Goal: Task Accomplishment & Management: Complete application form

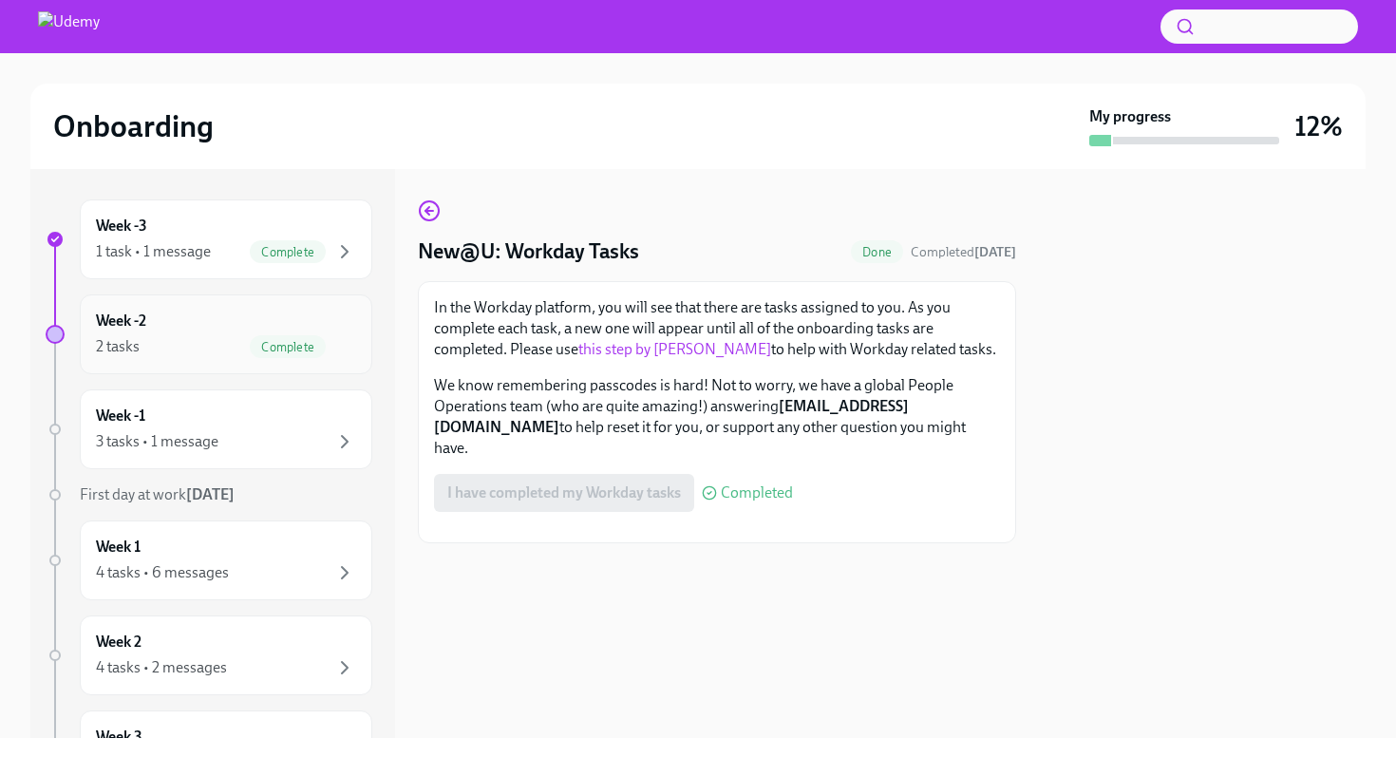
click at [263, 340] on span "Complete" at bounding box center [288, 347] width 76 height 14
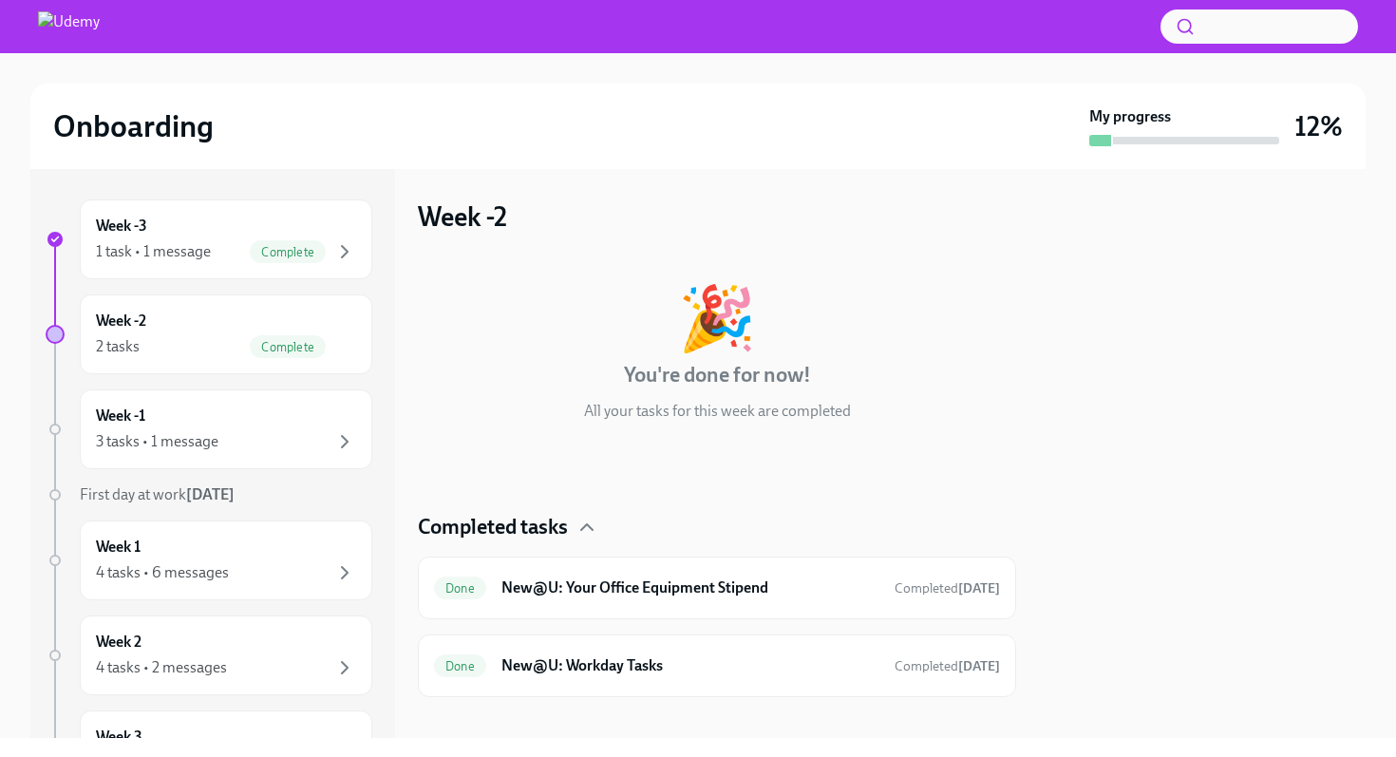
scroll to position [20, 0]
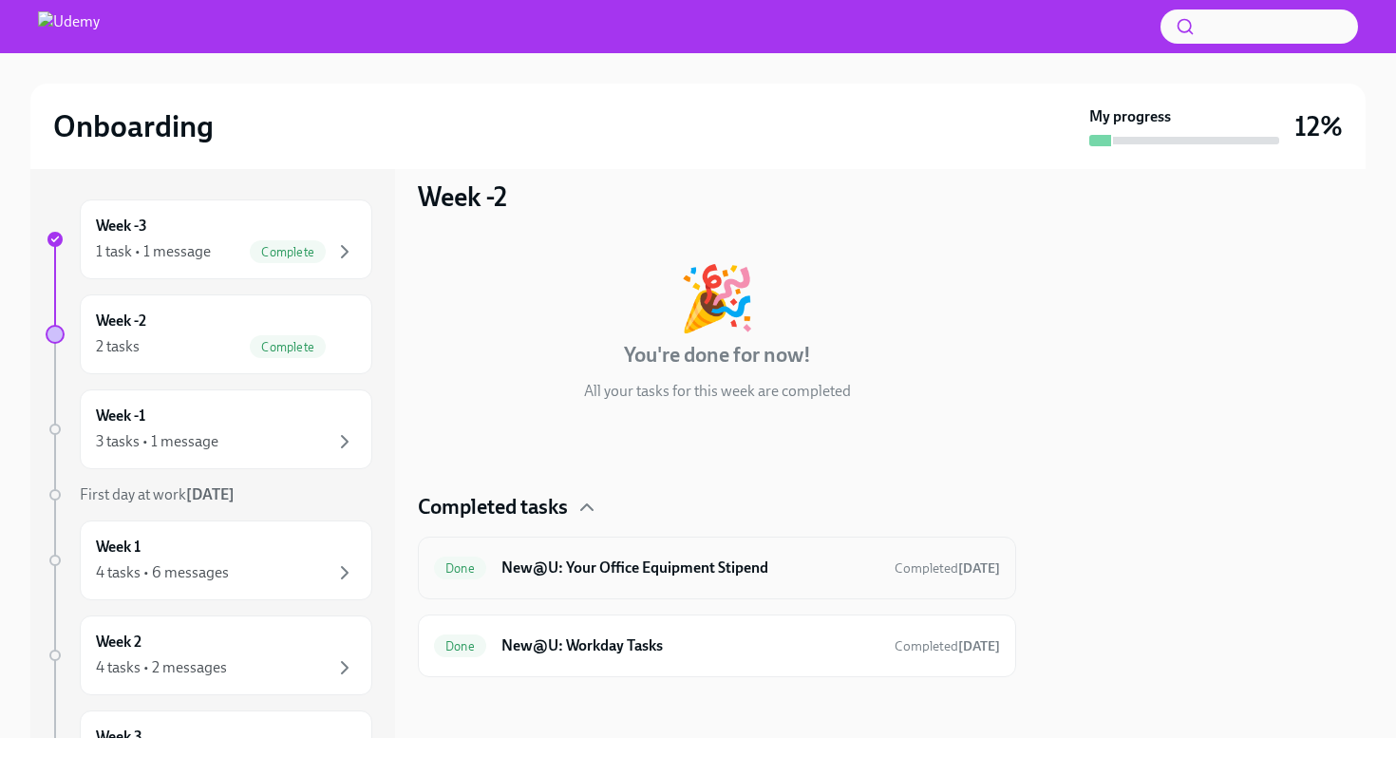
click at [700, 567] on h6 "New@U: Your Office Equipment Stipend" at bounding box center [690, 567] width 378 height 21
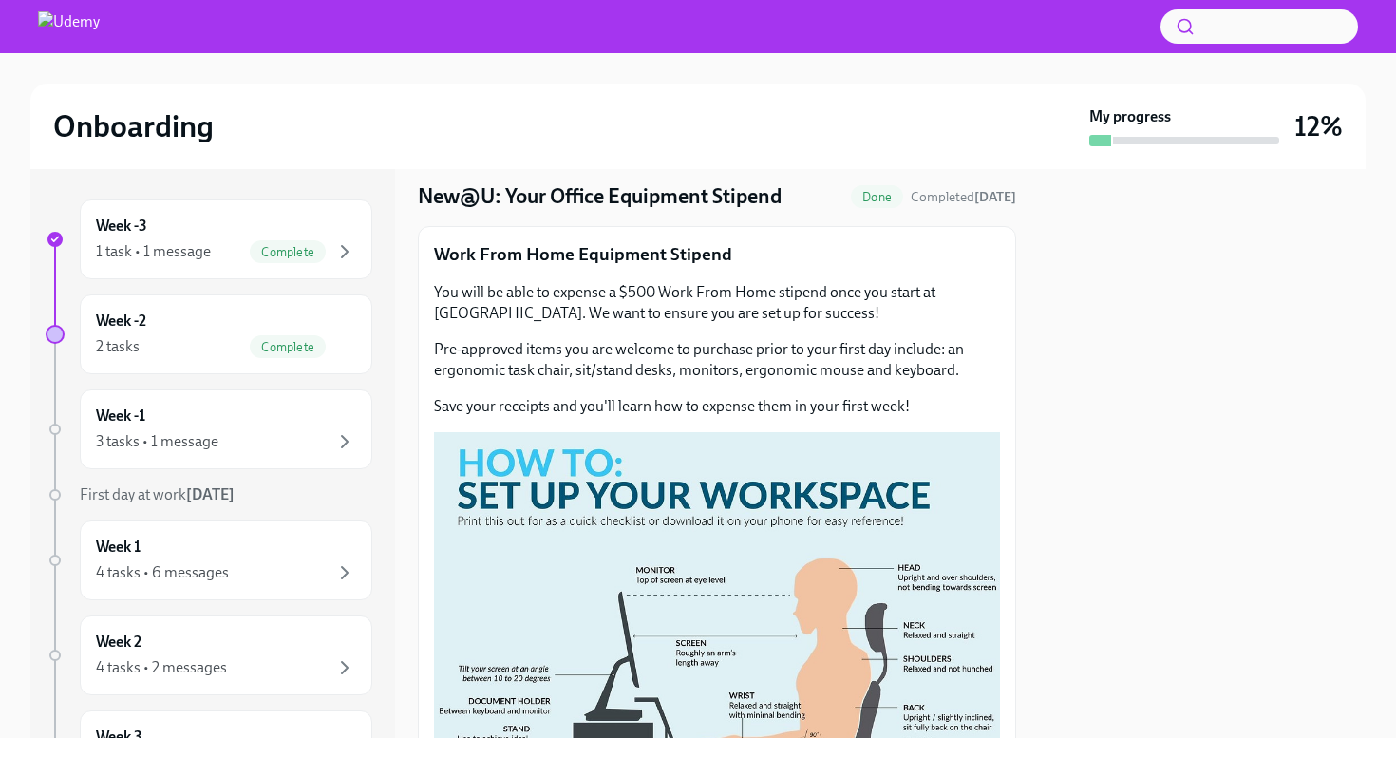
scroll to position [80, 0]
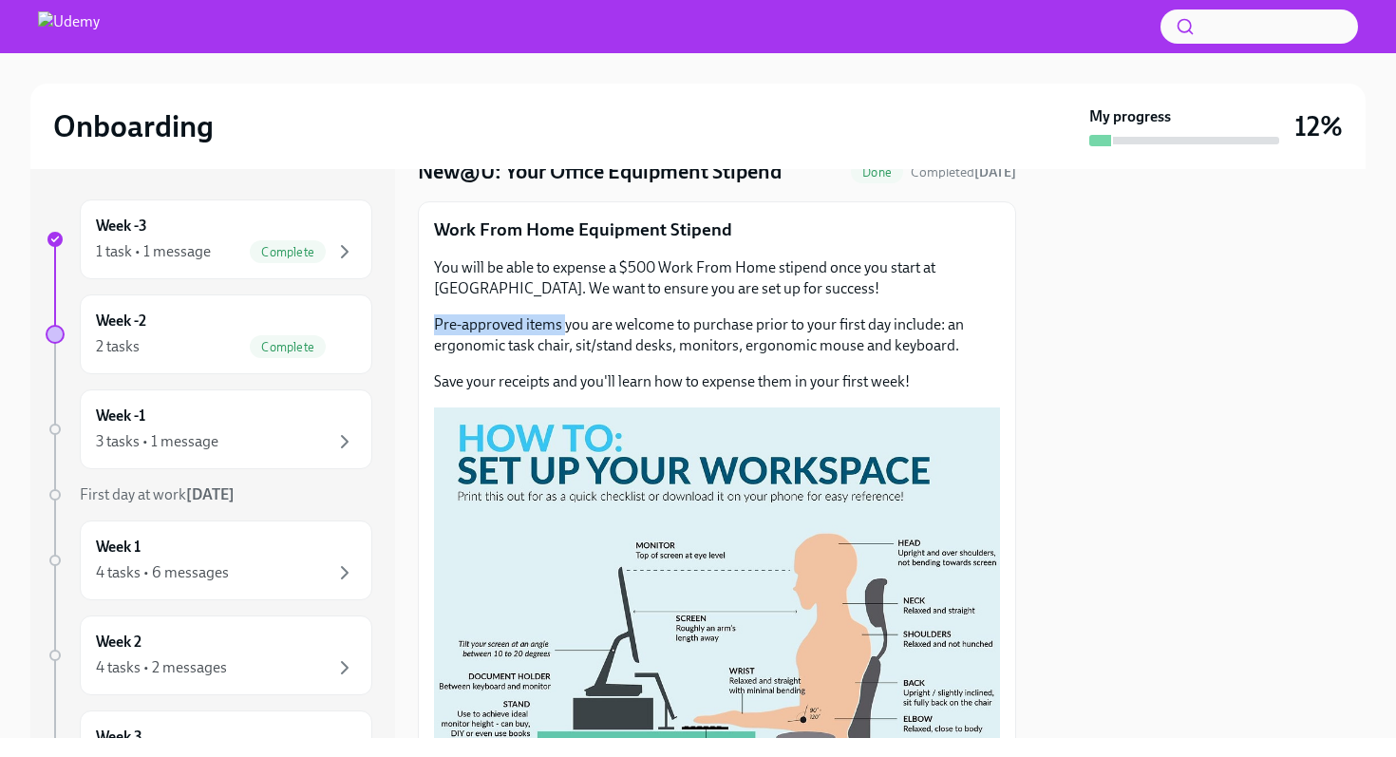
drag, startPoint x: 436, startPoint y: 322, endPoint x: 562, endPoint y: 325, distance: 126.3
click at [562, 325] on p "Pre-approved items you are welcome to purchase prior to your first day include:…" at bounding box center [717, 335] width 566 height 42
drag, startPoint x: 434, startPoint y: 346, endPoint x: 568, endPoint y: 349, distance: 133.9
click at [568, 349] on p "Pre-approved items you are welcome to purchase prior to your first day include:…" at bounding box center [717, 335] width 566 height 42
drag, startPoint x: 679, startPoint y: 346, endPoint x: 735, endPoint y: 348, distance: 56.1
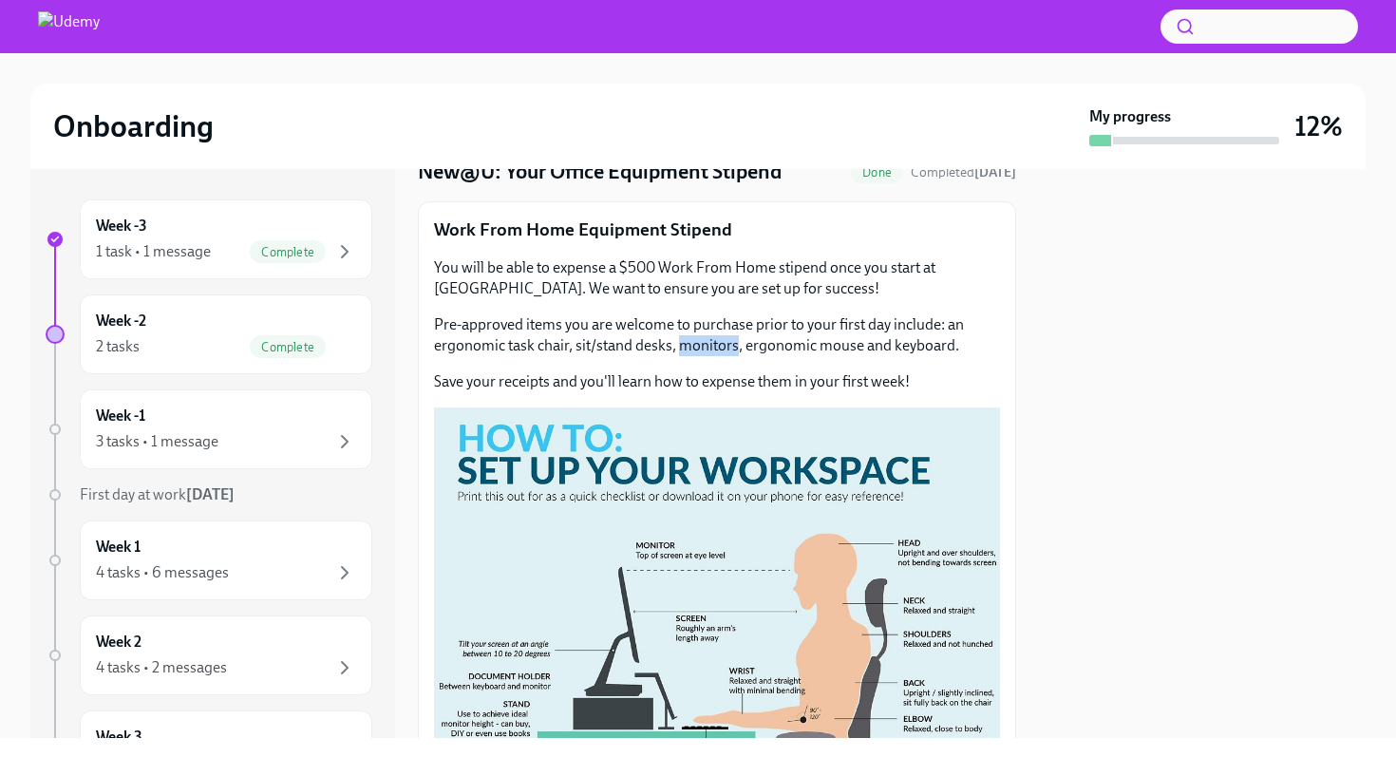
click at [735, 348] on p "Pre-approved items you are welcome to purchase prior to your first day include:…" at bounding box center [717, 335] width 566 height 42
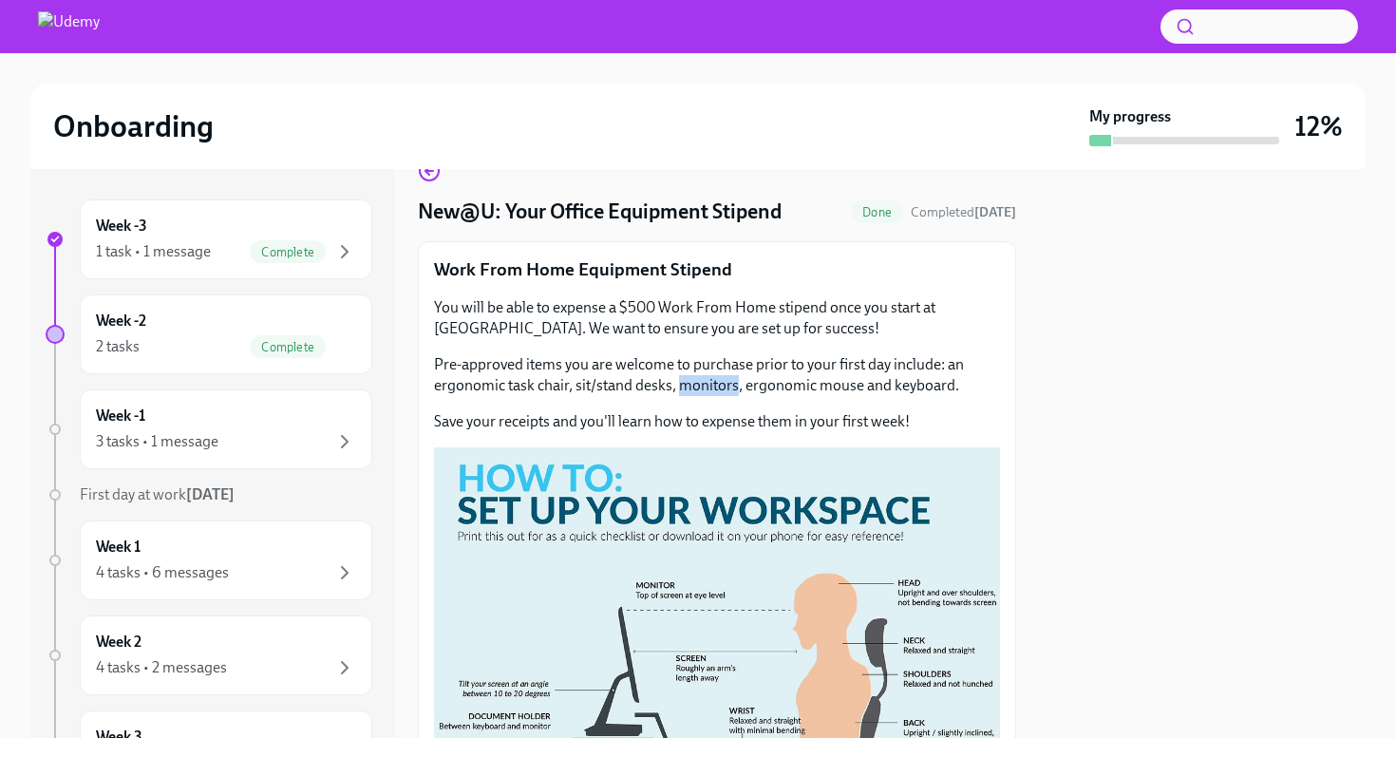
scroll to position [0, 0]
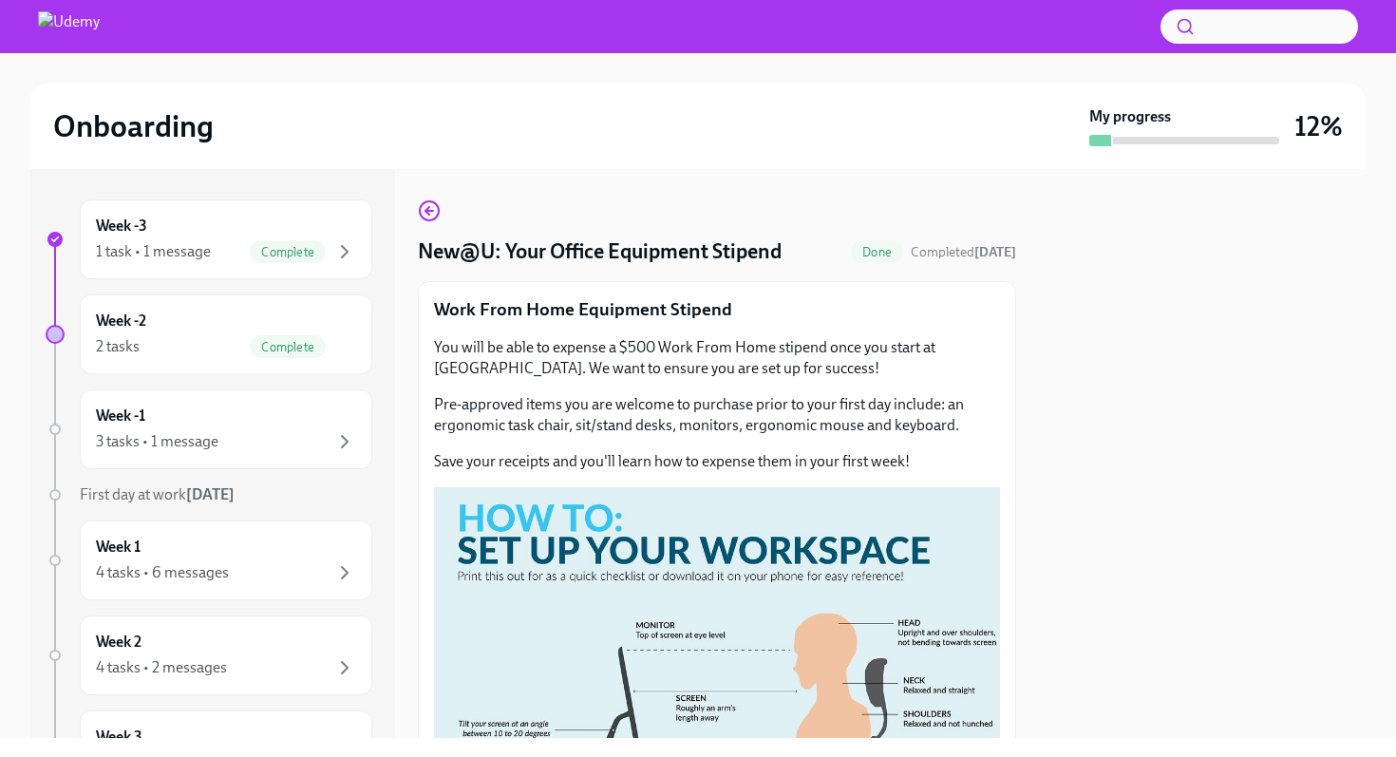
click at [780, 373] on p "You will be able to expense a $500 Work From Home stipend once you start at [GE…" at bounding box center [717, 358] width 566 height 42
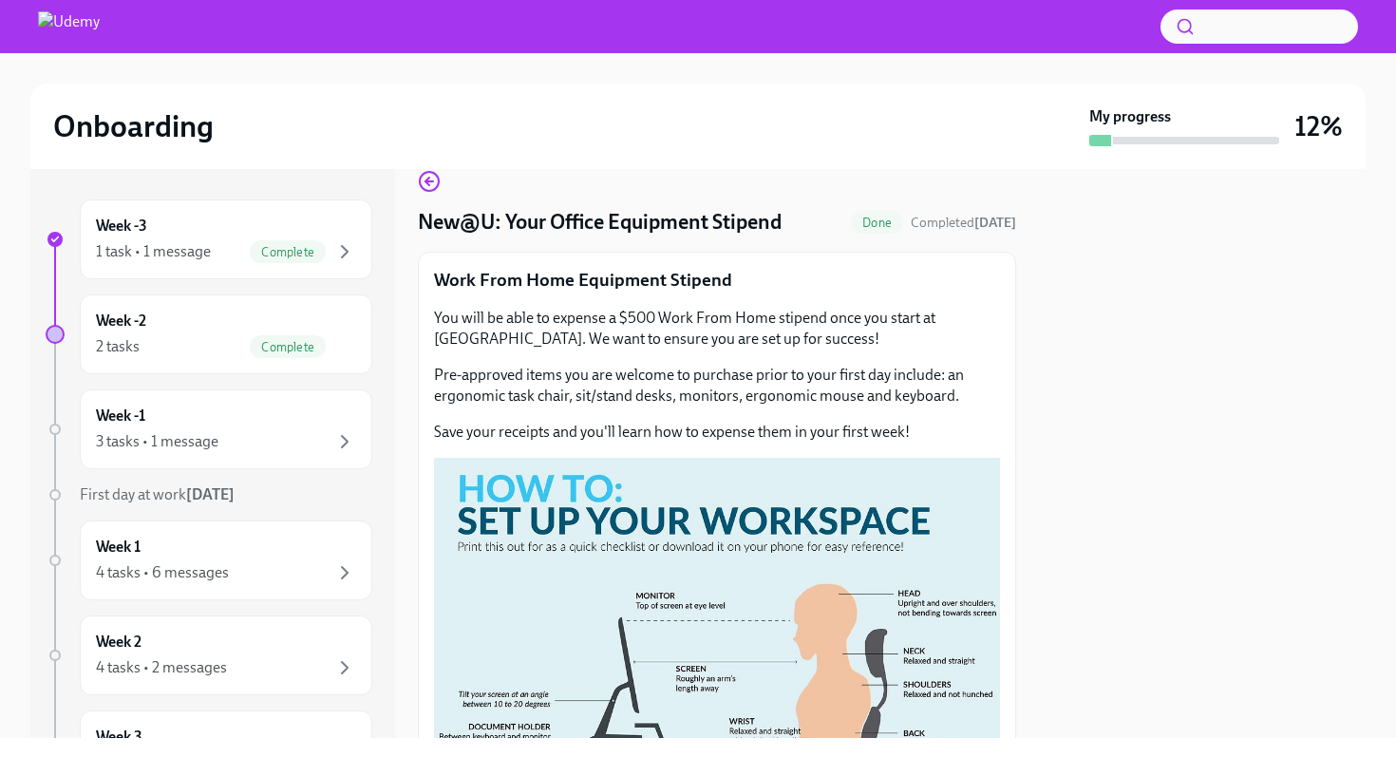
scroll to position [30, 0]
click at [263, 436] on div "3 tasks • 1 message" at bounding box center [226, 441] width 260 height 23
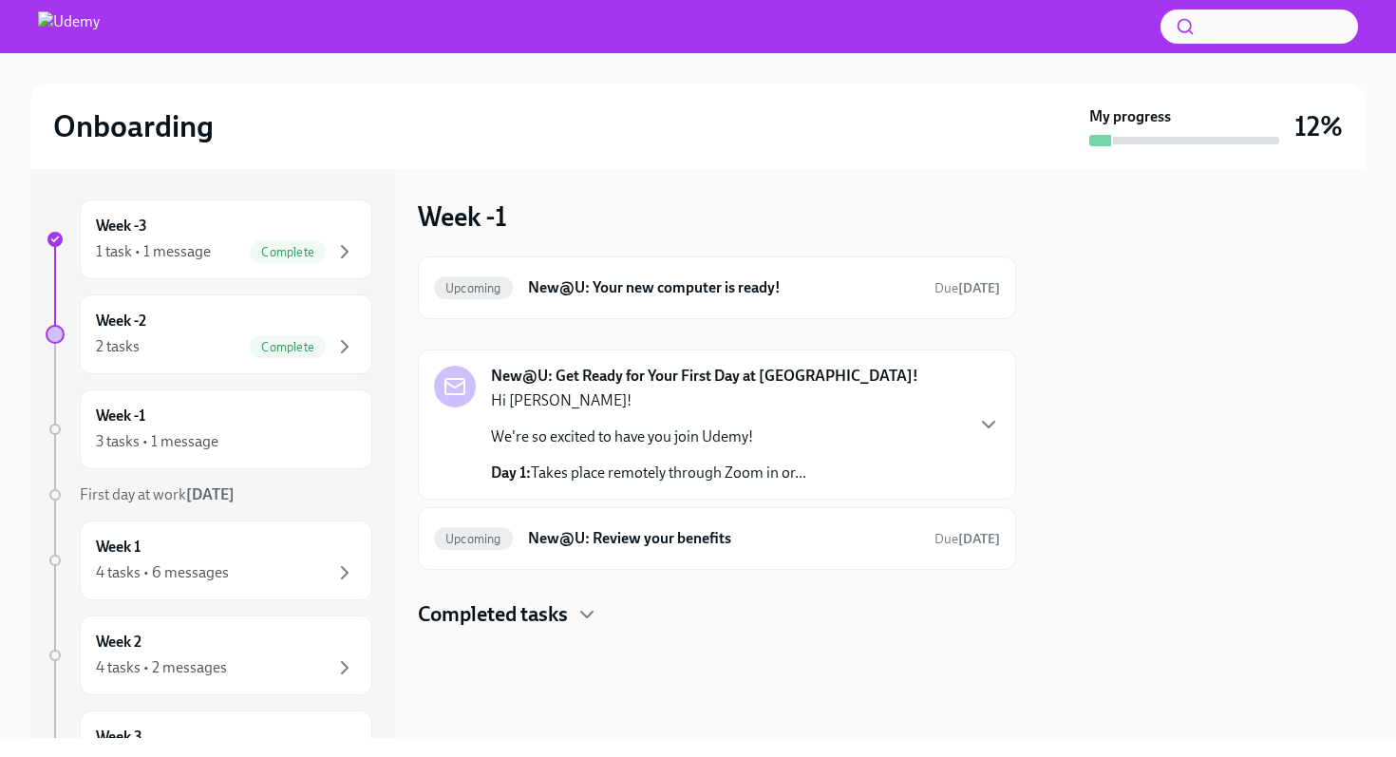
click at [736, 452] on div "Hi [PERSON_NAME]! We're so excited to have you join Udemy! Day 1: Takes place r…" at bounding box center [648, 436] width 315 height 93
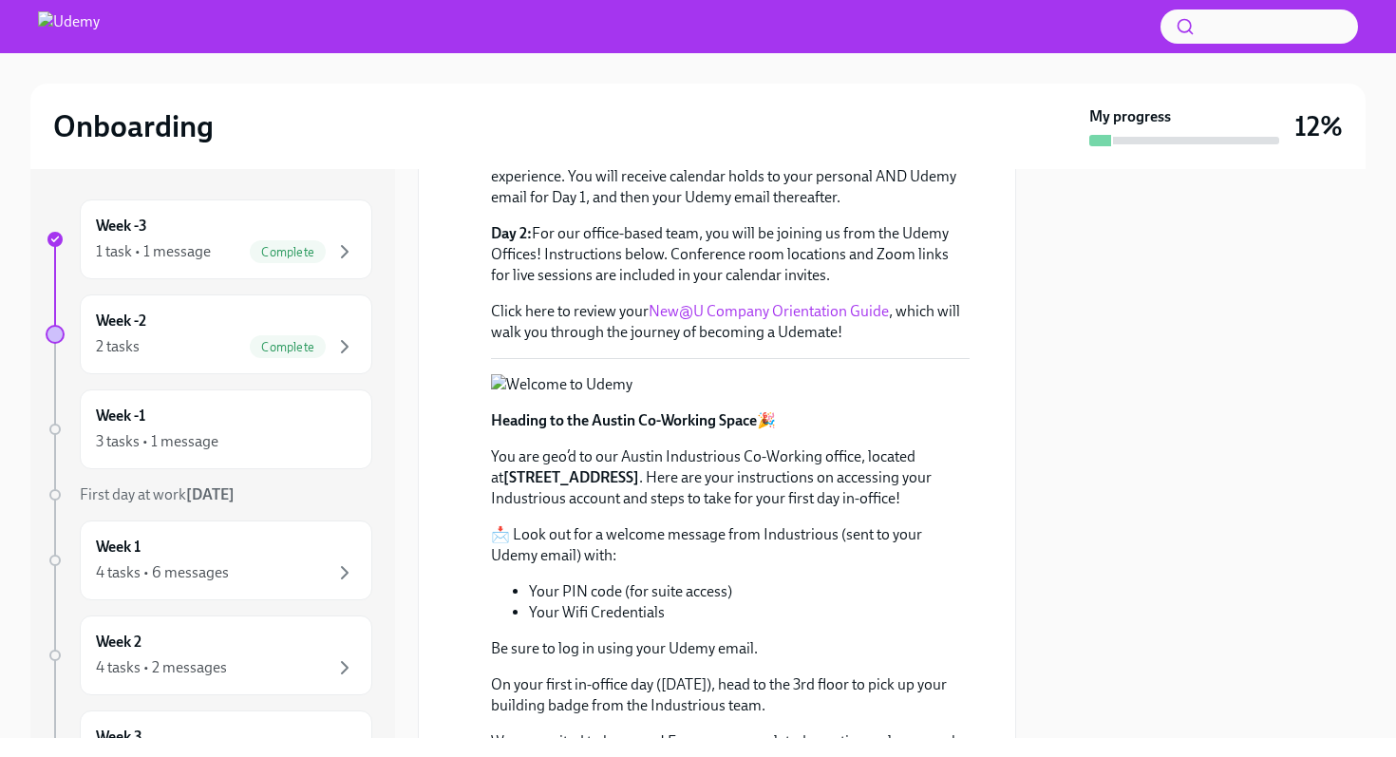
scroll to position [377, 0]
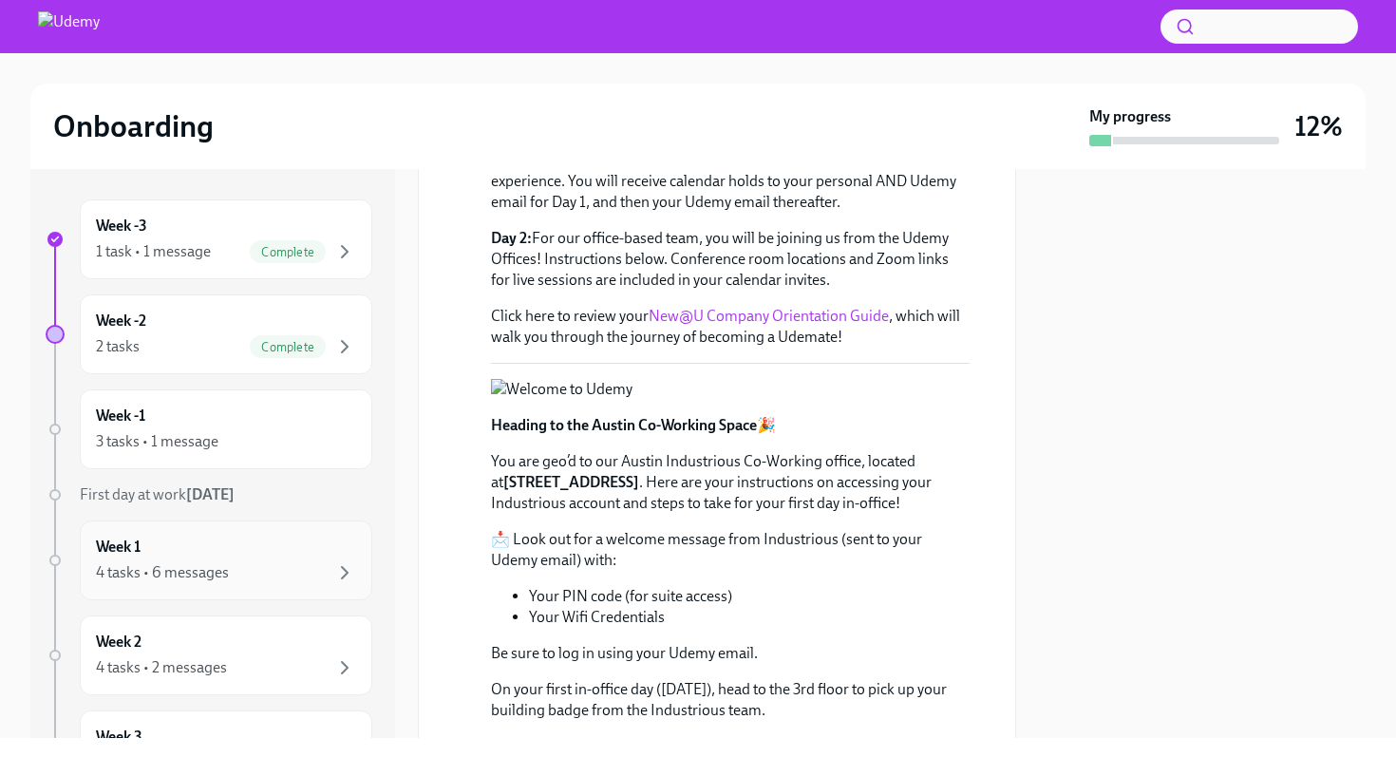
click at [283, 561] on div "4 tasks • 6 messages" at bounding box center [226, 572] width 260 height 23
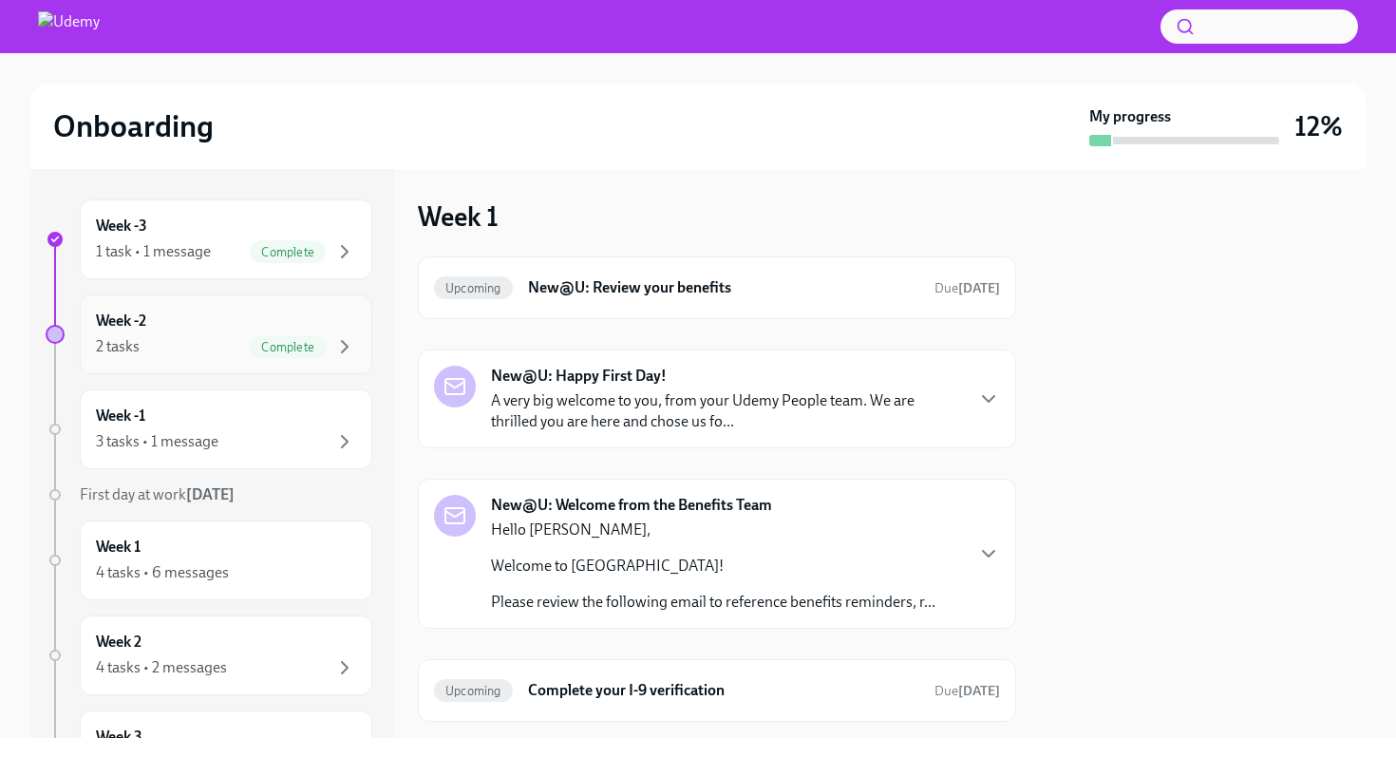
click at [267, 341] on span "Complete" at bounding box center [288, 347] width 76 height 14
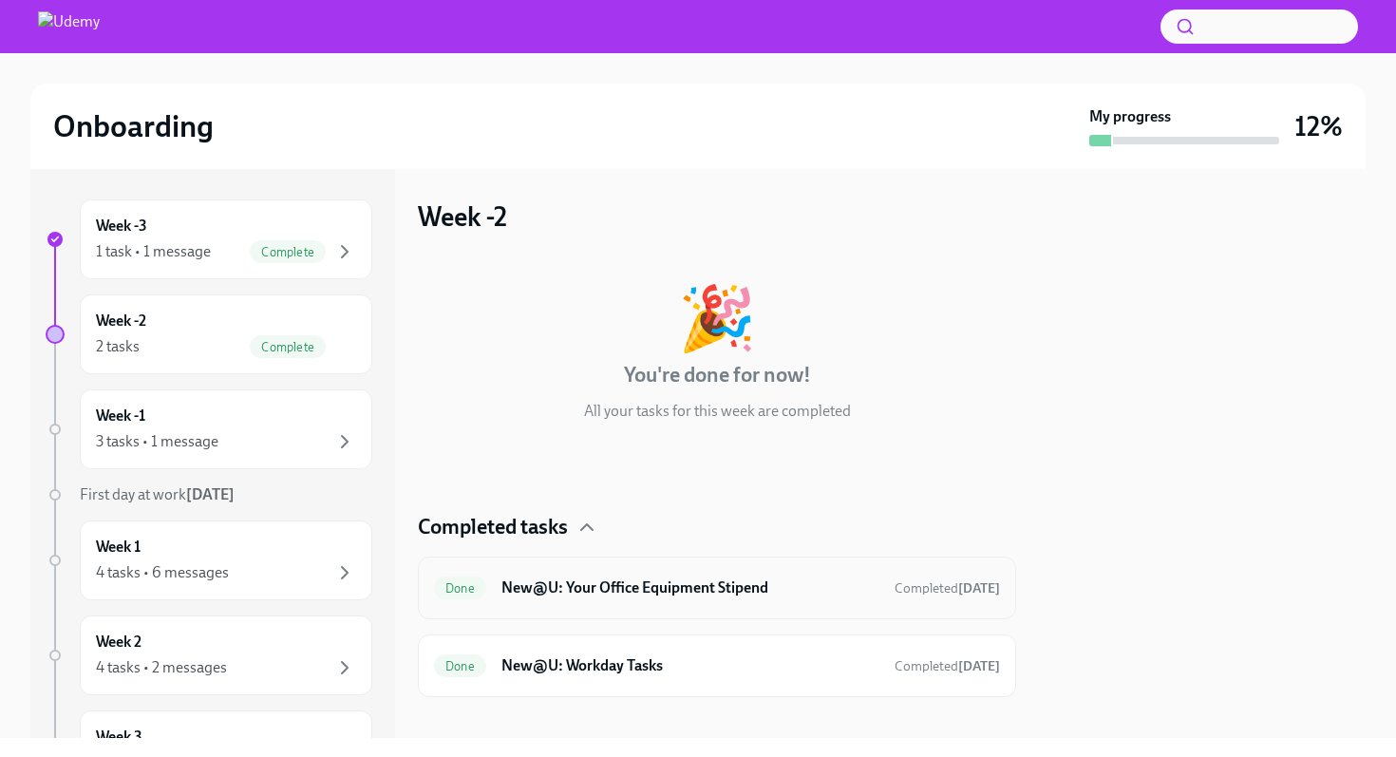
click at [670, 588] on h6 "New@U: Your Office Equipment Stipend" at bounding box center [690, 587] width 378 height 21
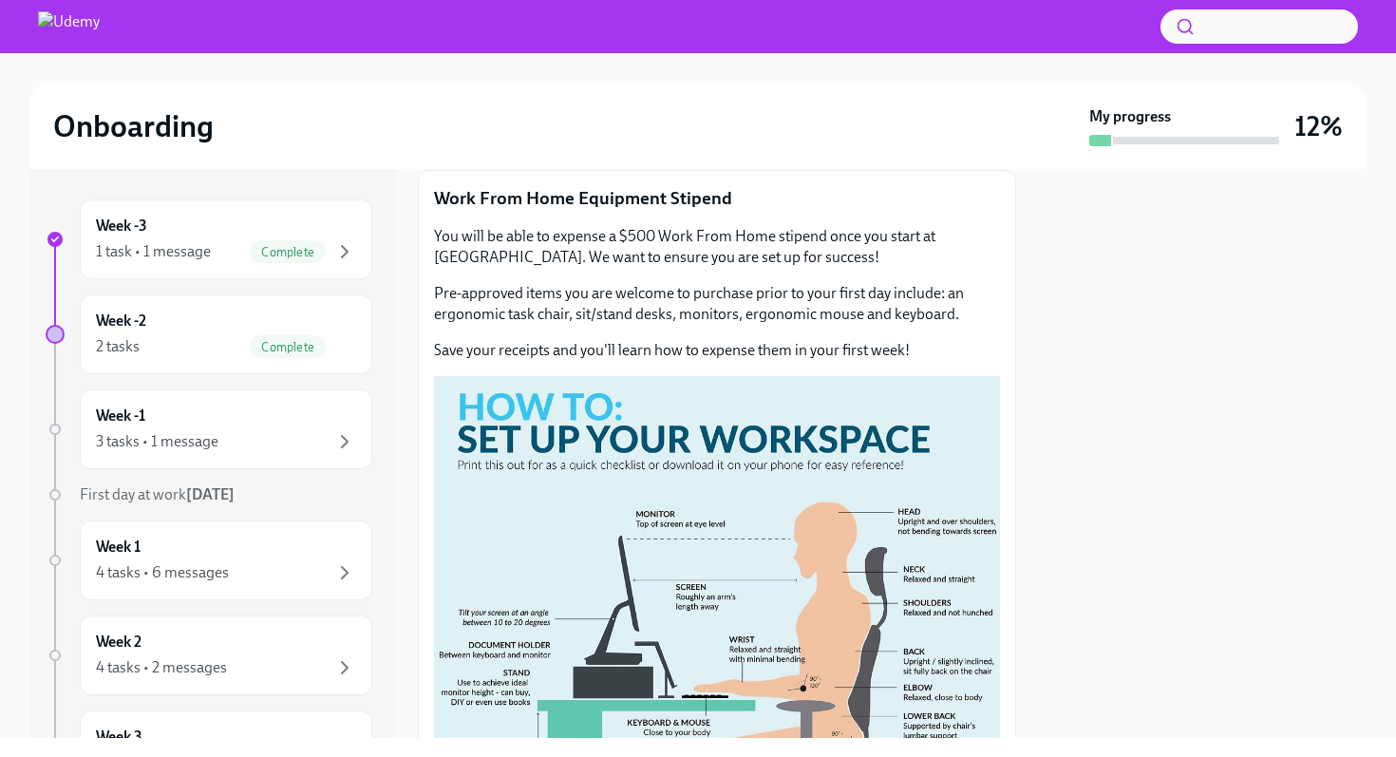
scroll to position [180, 0]
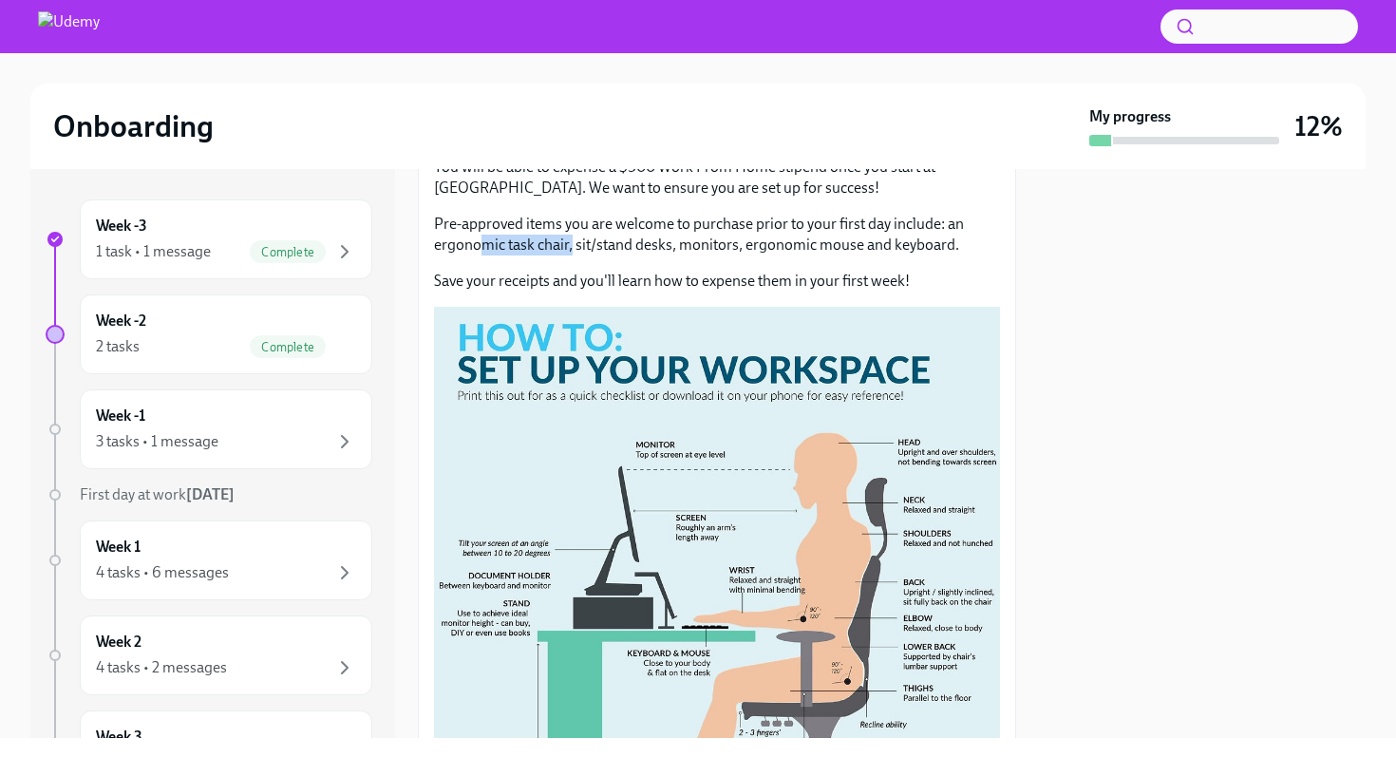
drag, startPoint x: 570, startPoint y: 244, endPoint x: 483, endPoint y: 253, distance: 86.8
click at [483, 253] on p "Pre-approved items you are welcome to purchase prior to your first day include:…" at bounding box center [717, 235] width 566 height 42
click at [617, 237] on p "Pre-approved items you are welcome to purchase prior to your first day include:…" at bounding box center [717, 235] width 566 height 42
drag, startPoint x: 574, startPoint y: 245, endPoint x: 669, endPoint y: 249, distance: 95.0
click at [669, 249] on p "Pre-approved items you are welcome to purchase prior to your first day include:…" at bounding box center [717, 235] width 566 height 42
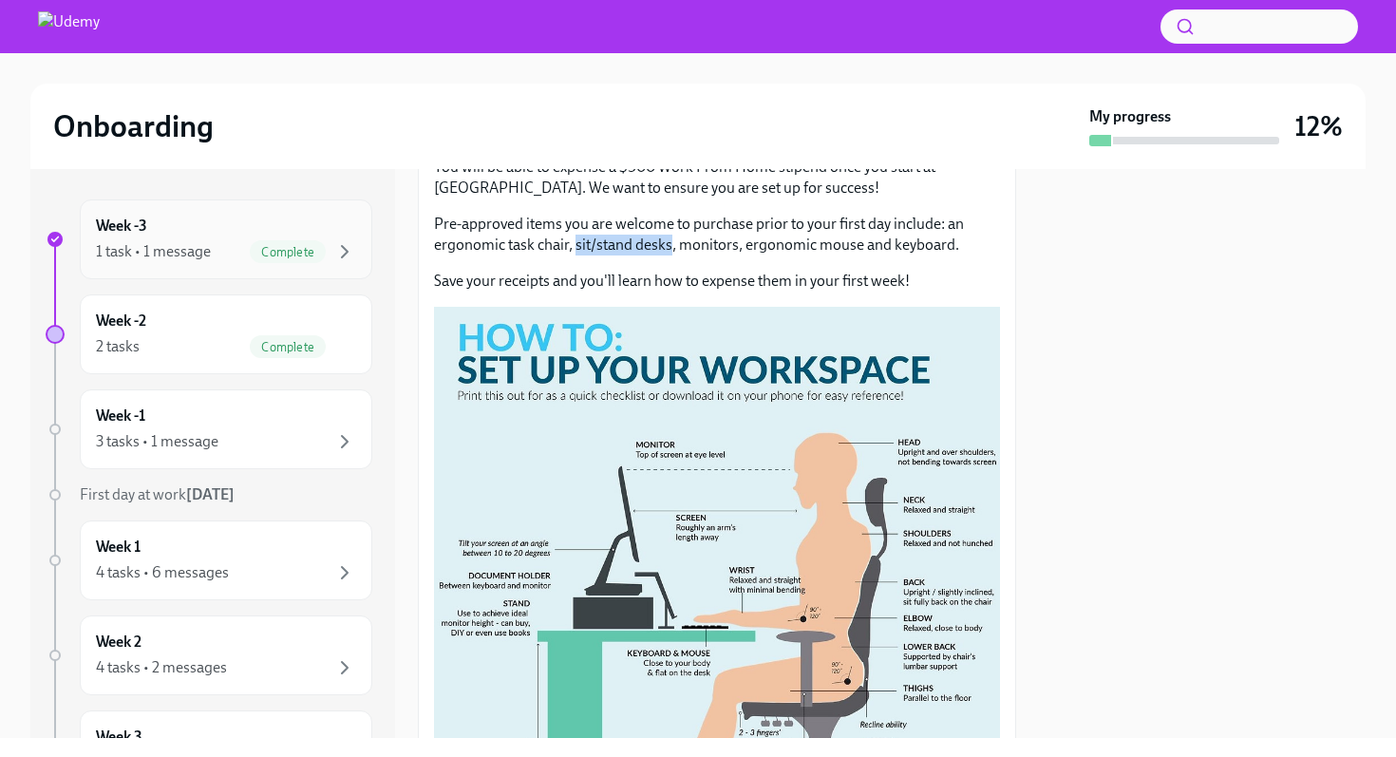
click at [267, 242] on div "Complete" at bounding box center [288, 251] width 76 height 23
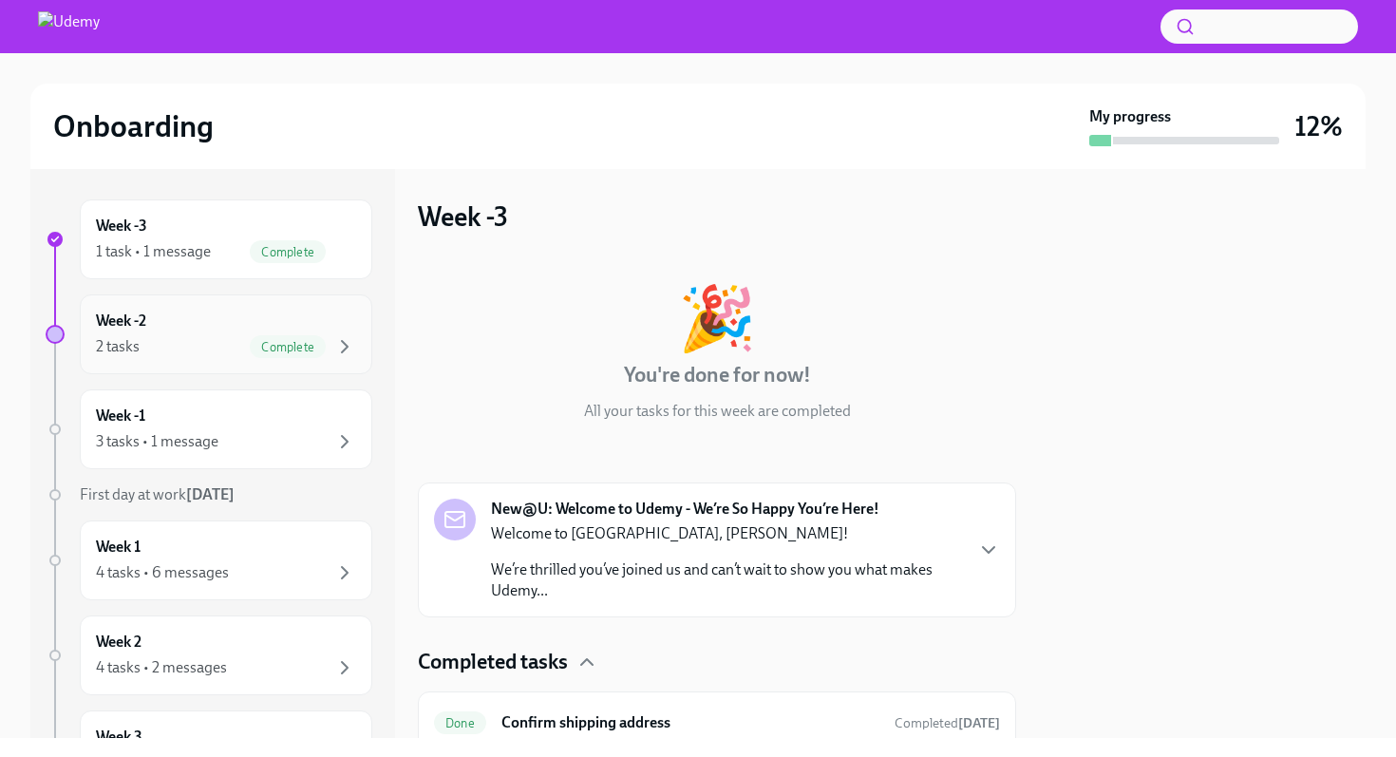
click at [216, 324] on div "Week -2 2 tasks Complete" at bounding box center [226, 333] width 260 height 47
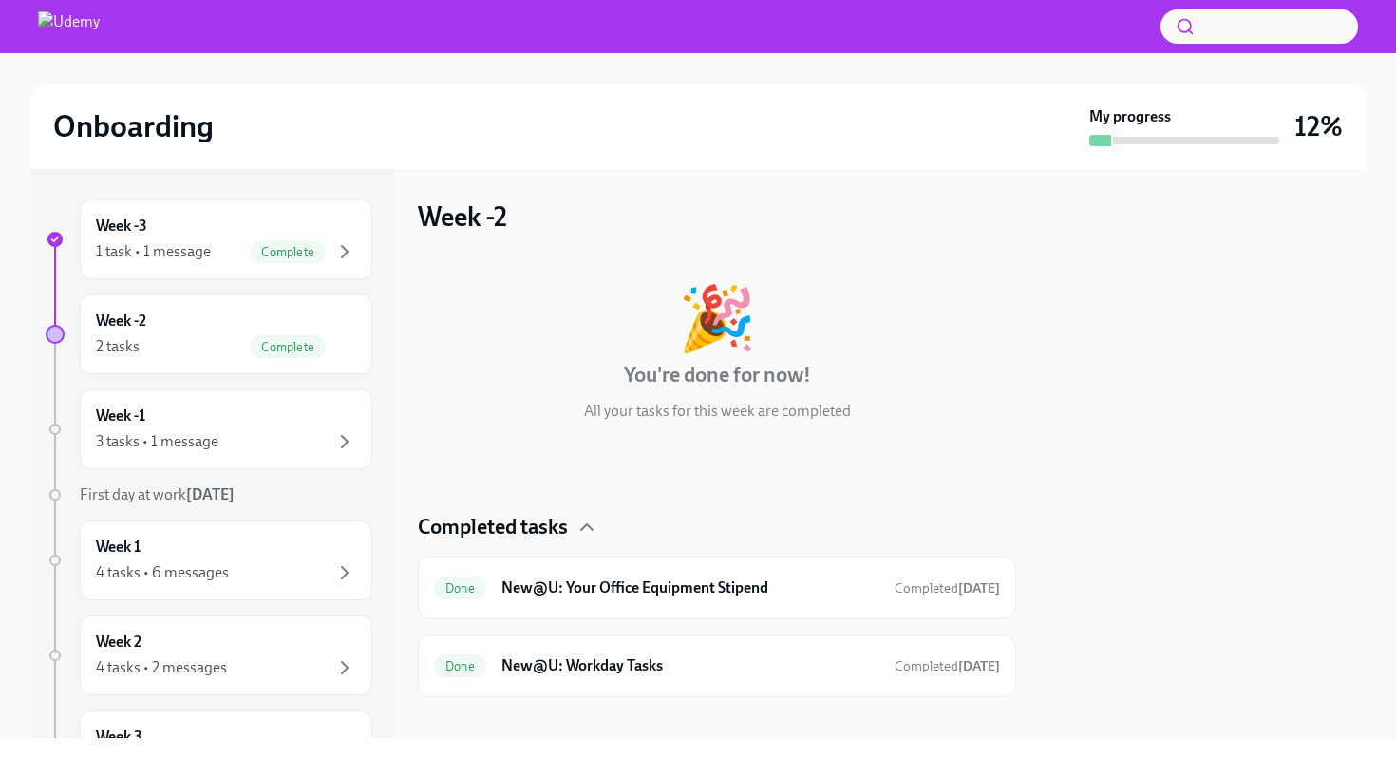
scroll to position [20, 0]
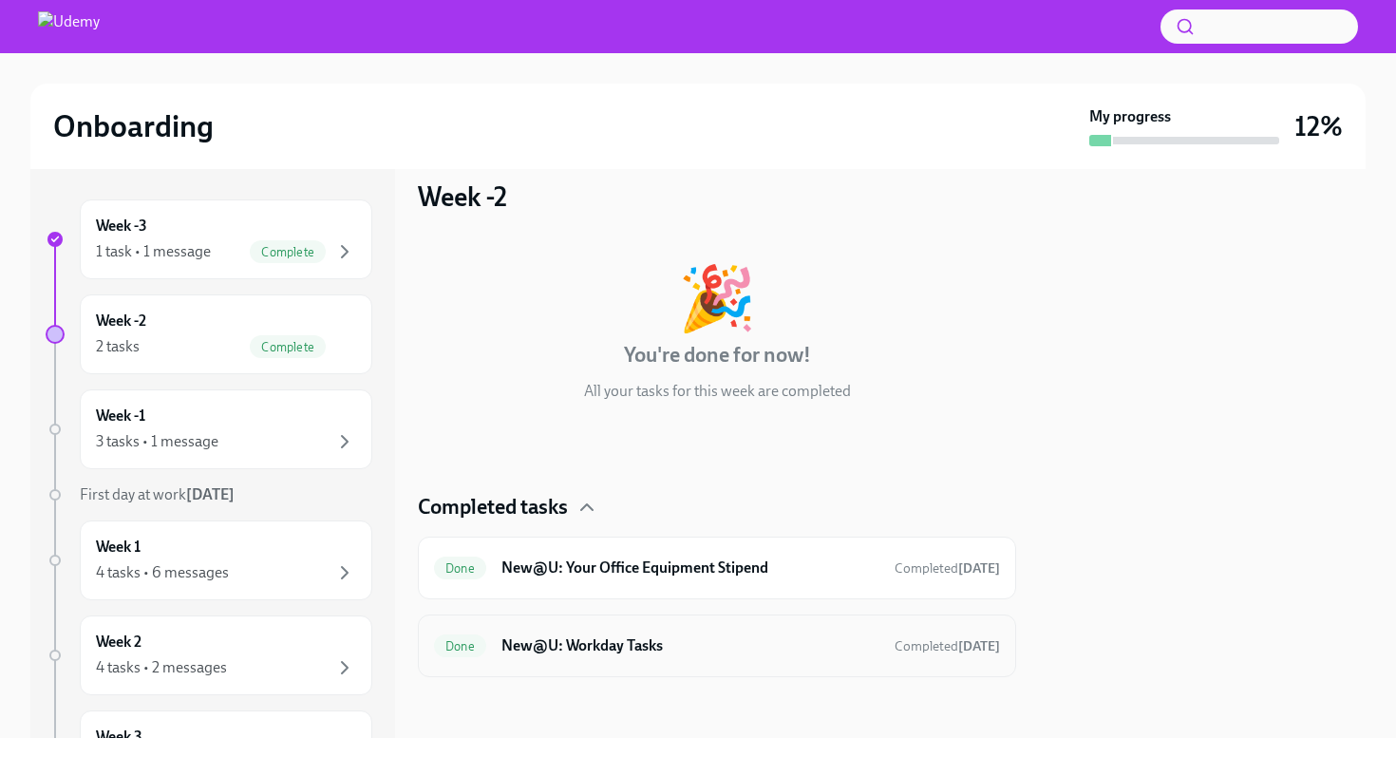
click at [615, 646] on h6 "New@U: Workday Tasks" at bounding box center [690, 645] width 378 height 21
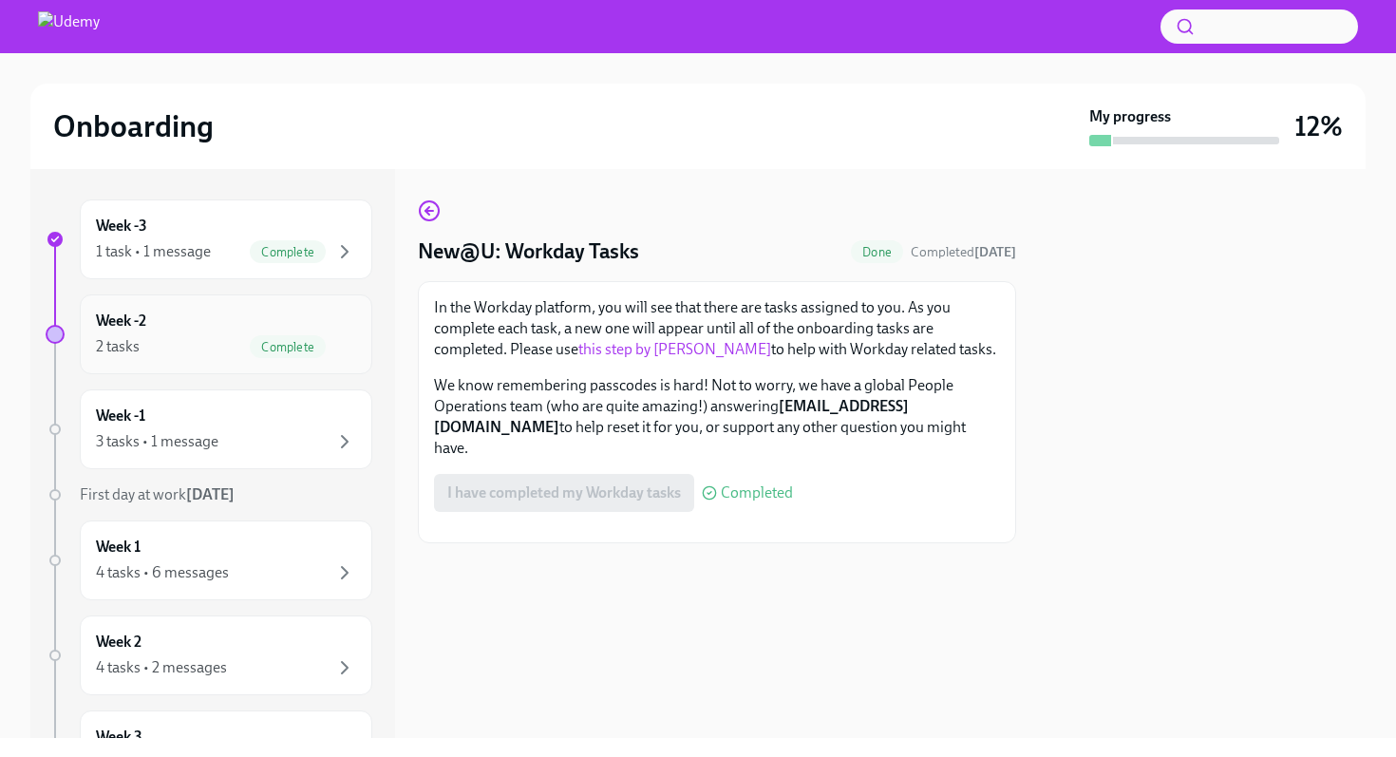
click at [218, 342] on div "2 tasks Complete" at bounding box center [226, 346] width 260 height 23
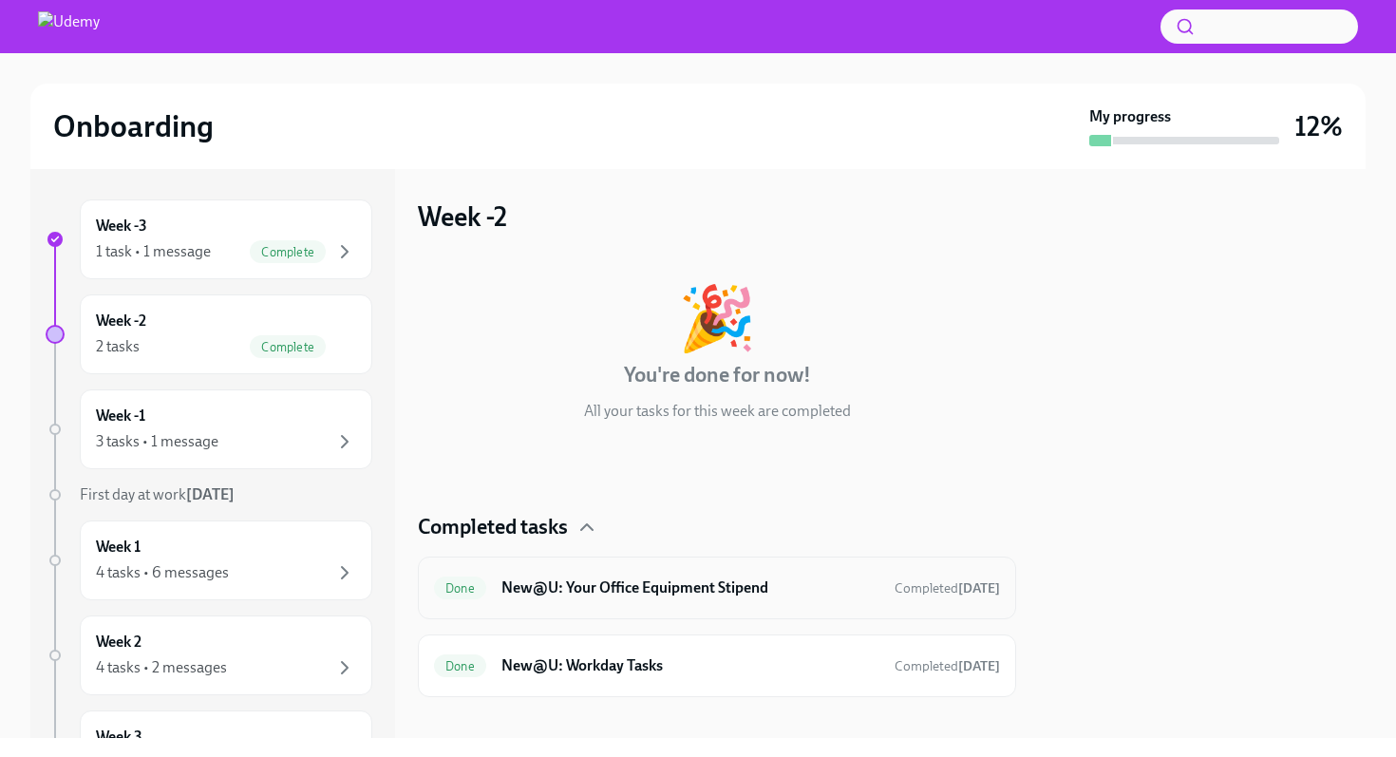
click at [600, 583] on h6 "New@U: Your Office Equipment Stipend" at bounding box center [690, 587] width 378 height 21
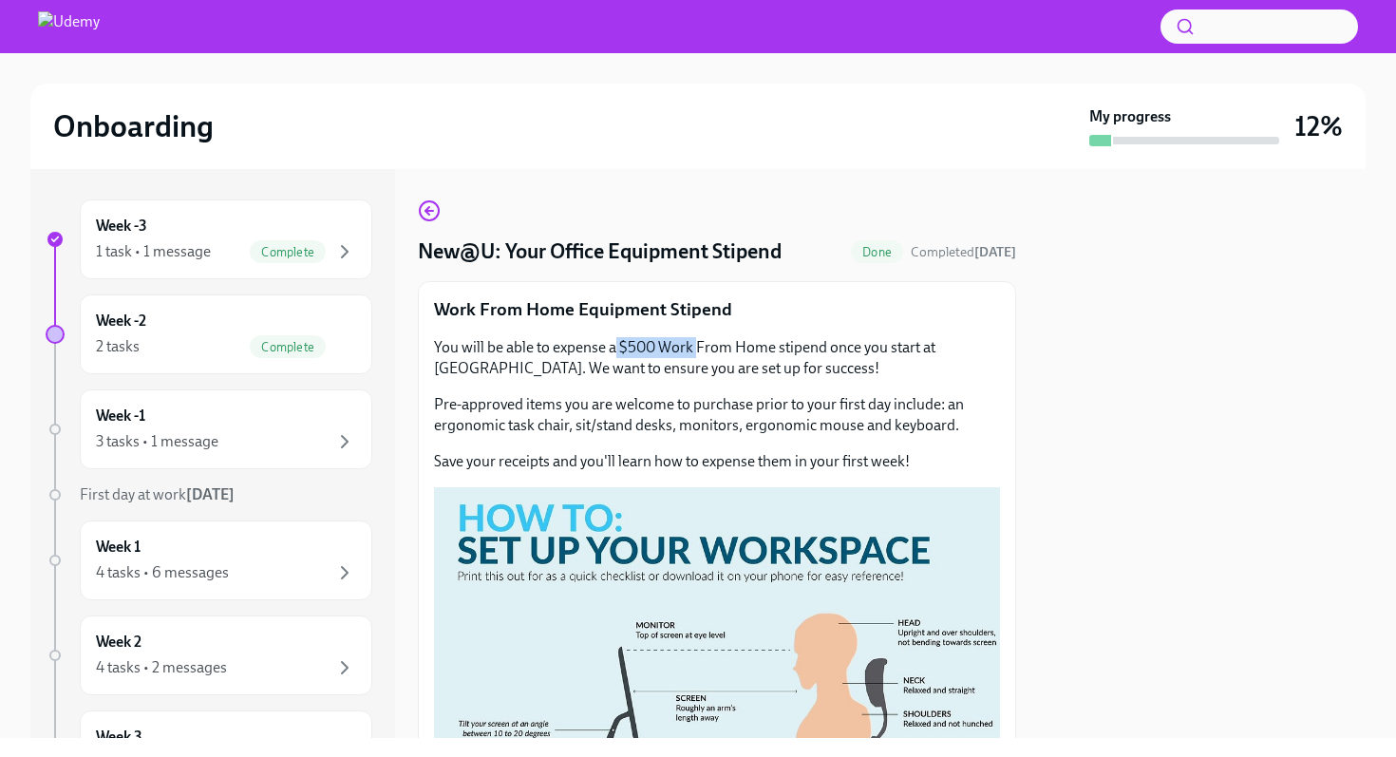
drag, startPoint x: 615, startPoint y: 345, endPoint x: 694, endPoint y: 345, distance: 78.8
click at [694, 345] on p "You will be able to expense a $500 Work From Home stipend once you start at [GE…" at bounding box center [717, 358] width 566 height 42
